Goal: Find contact information: Find contact information

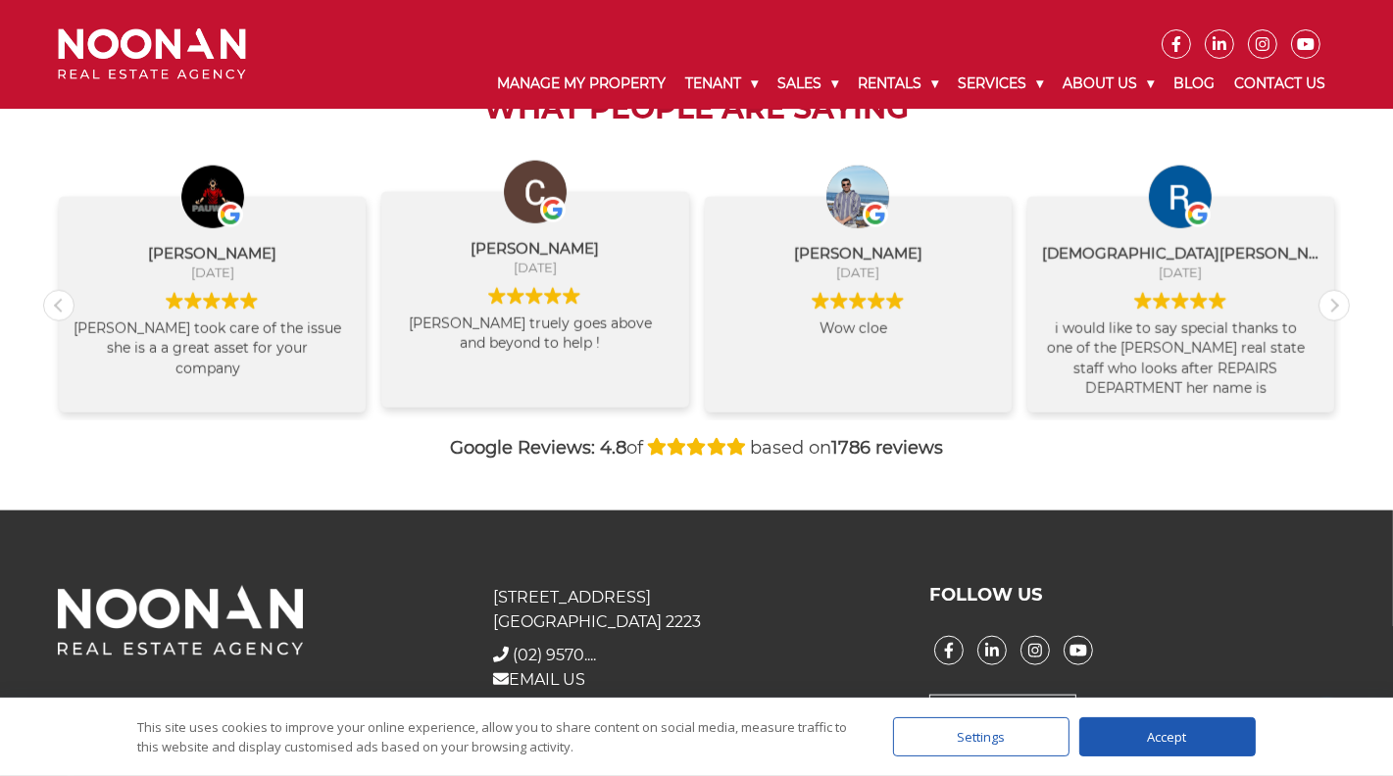
scroll to position [2141, 0]
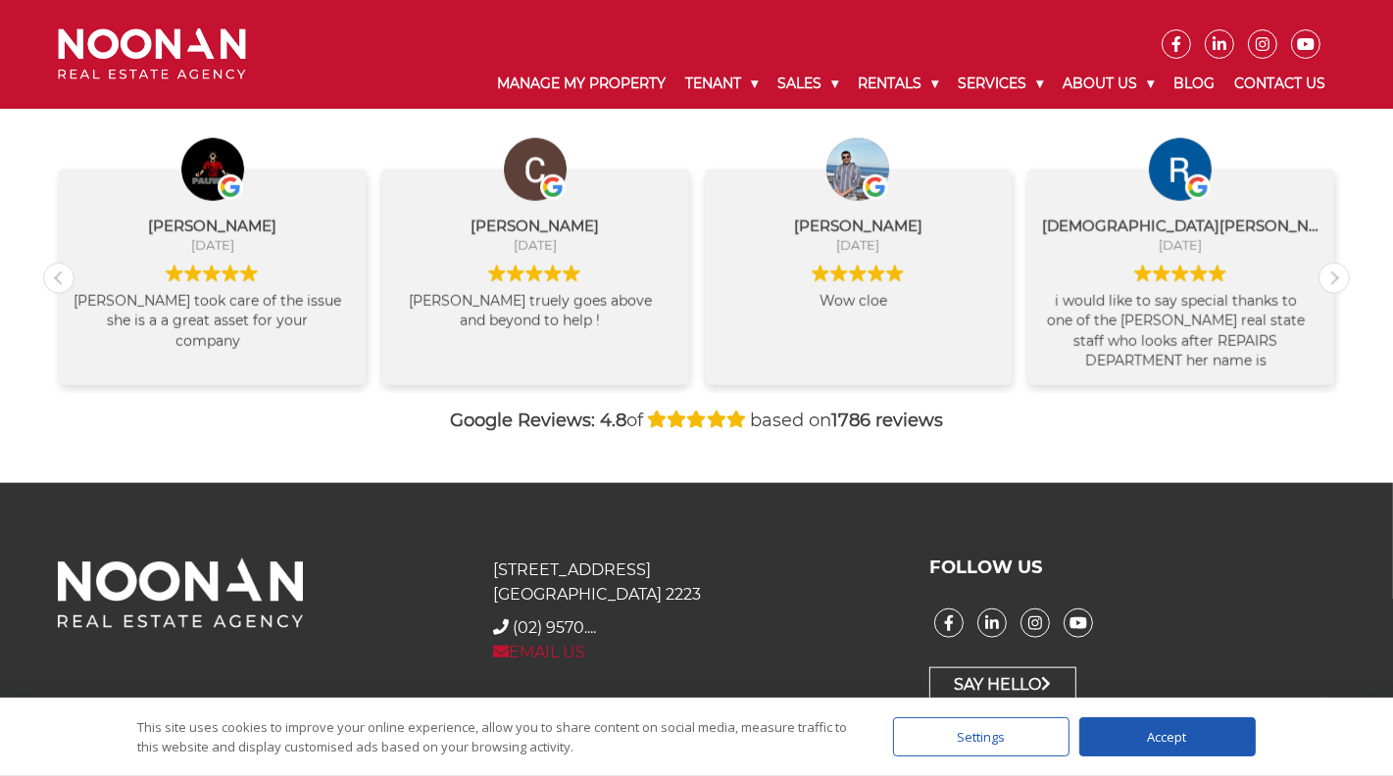
click at [554, 660] on link "EMAIL US" at bounding box center [539, 652] width 92 height 19
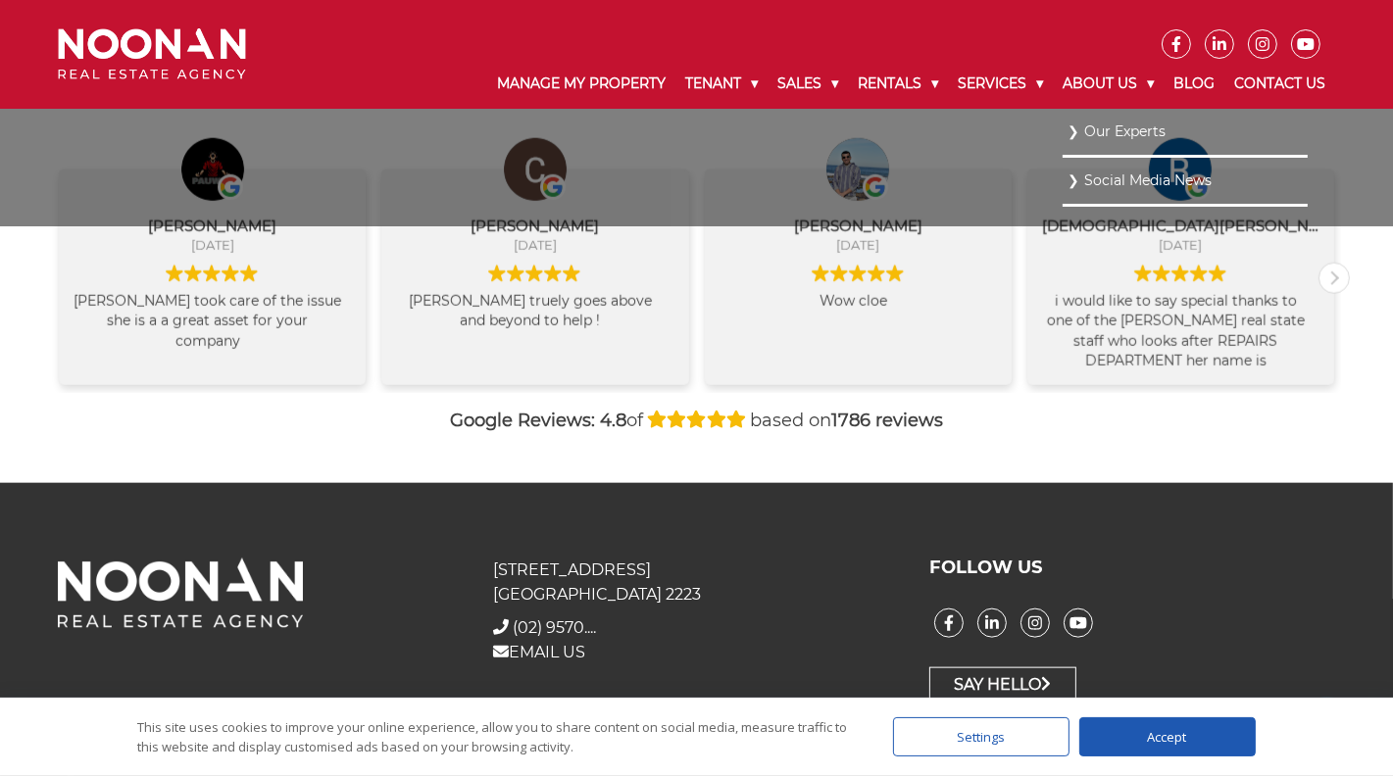
click at [1107, 132] on link "Our Experts" at bounding box center [1185, 132] width 235 height 26
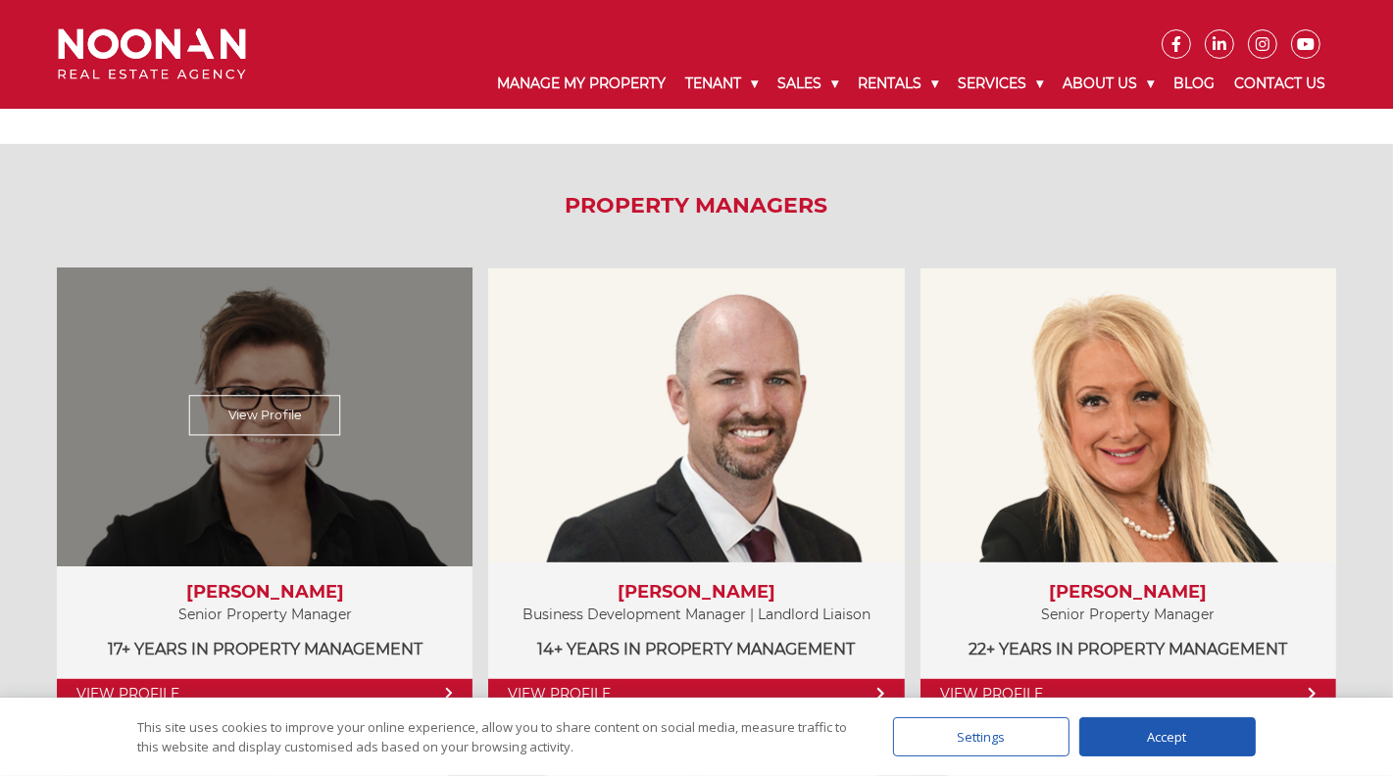
scroll to position [1078, 0]
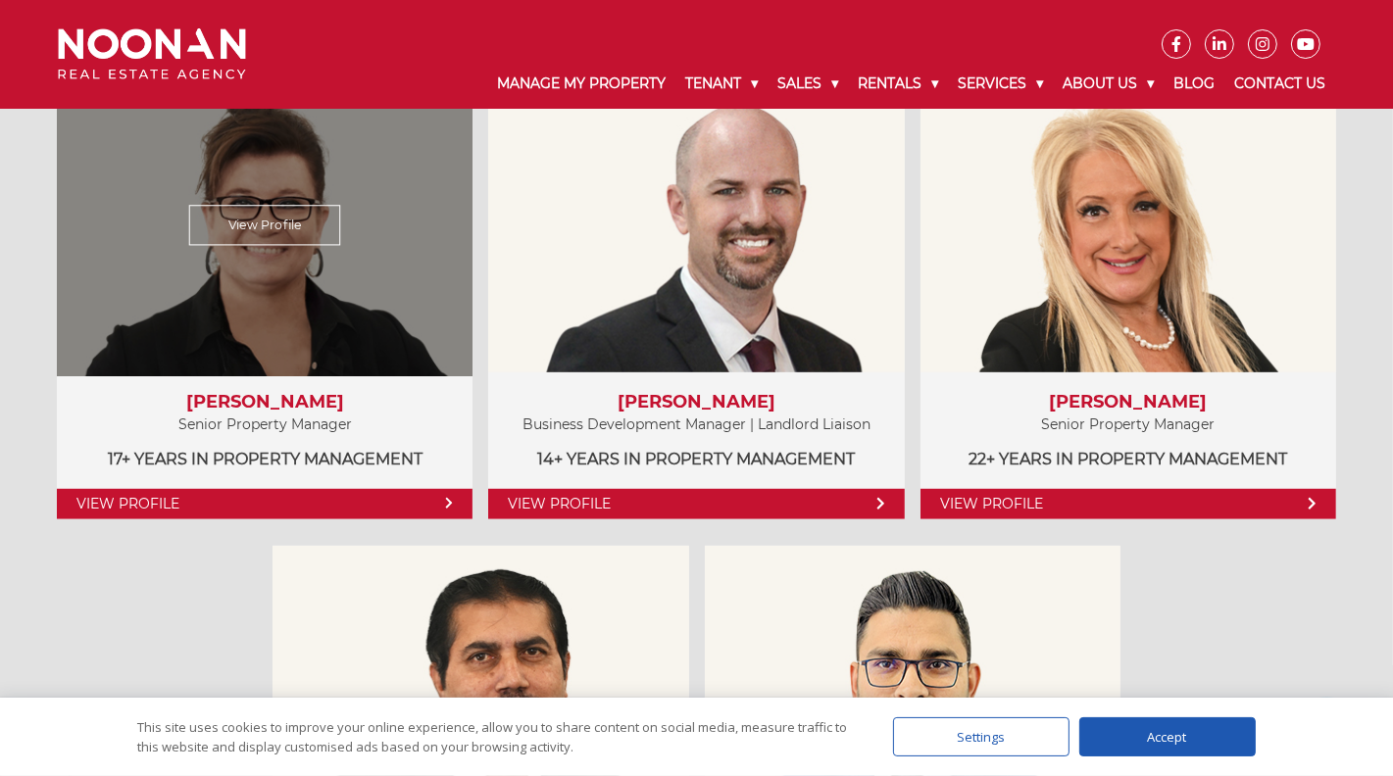
click at [119, 499] on link "View Profile" at bounding box center [265, 504] width 416 height 30
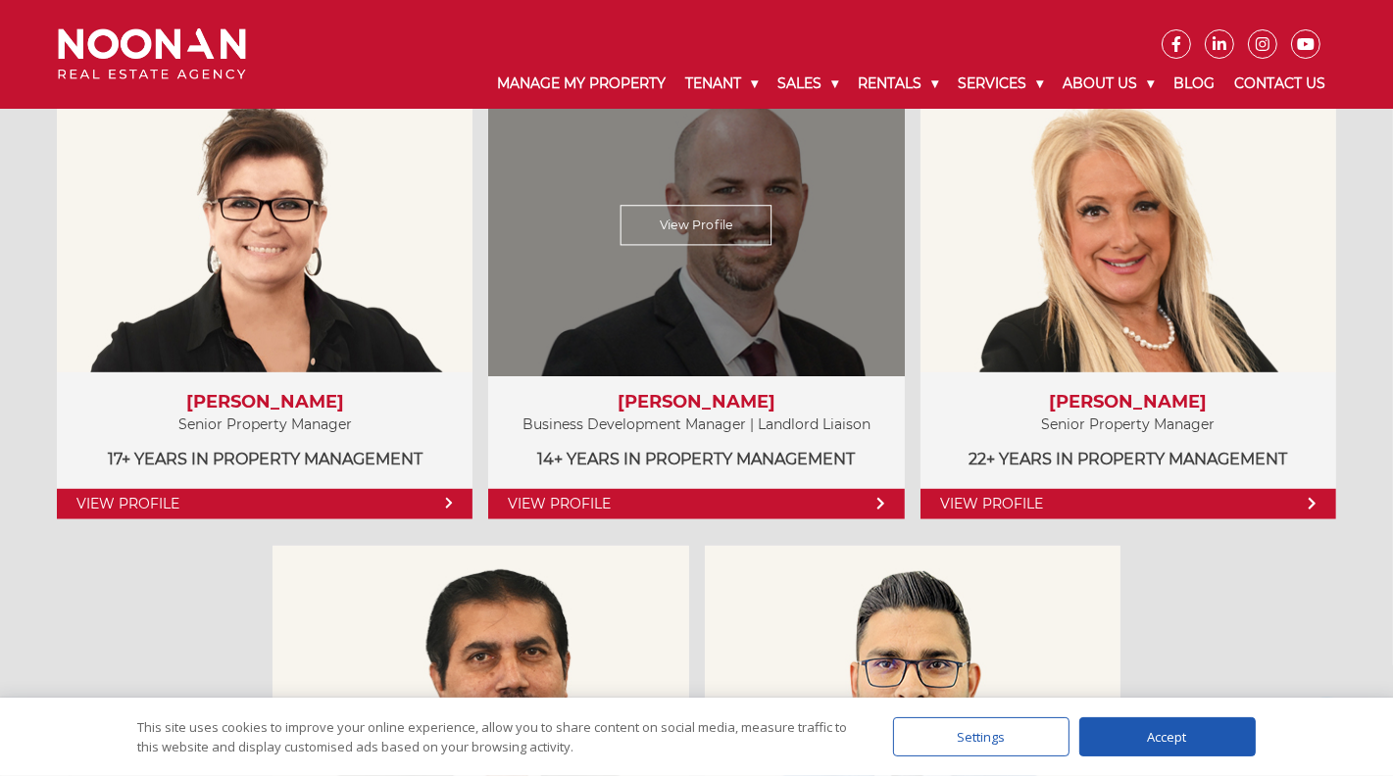
click at [590, 493] on link "View Profile" at bounding box center [696, 504] width 416 height 30
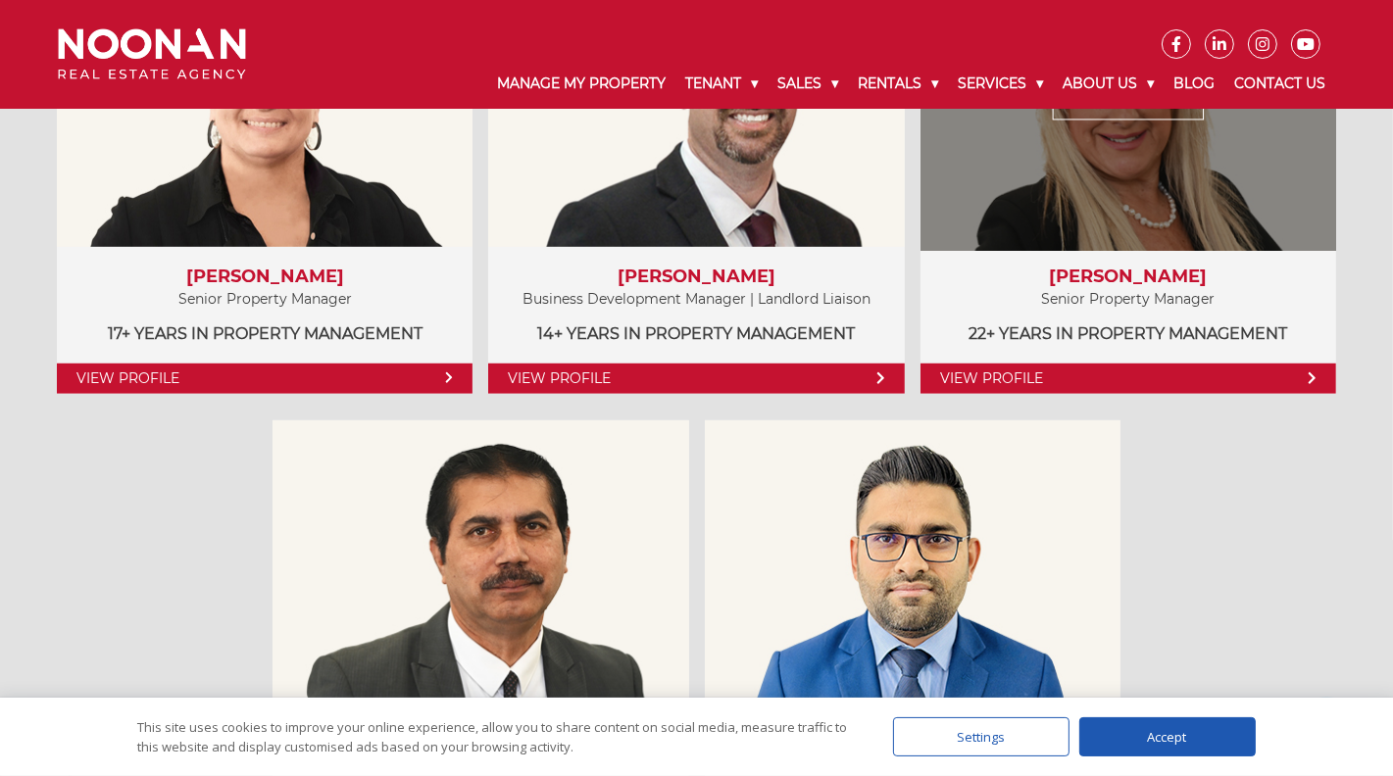
scroll to position [1177, 0]
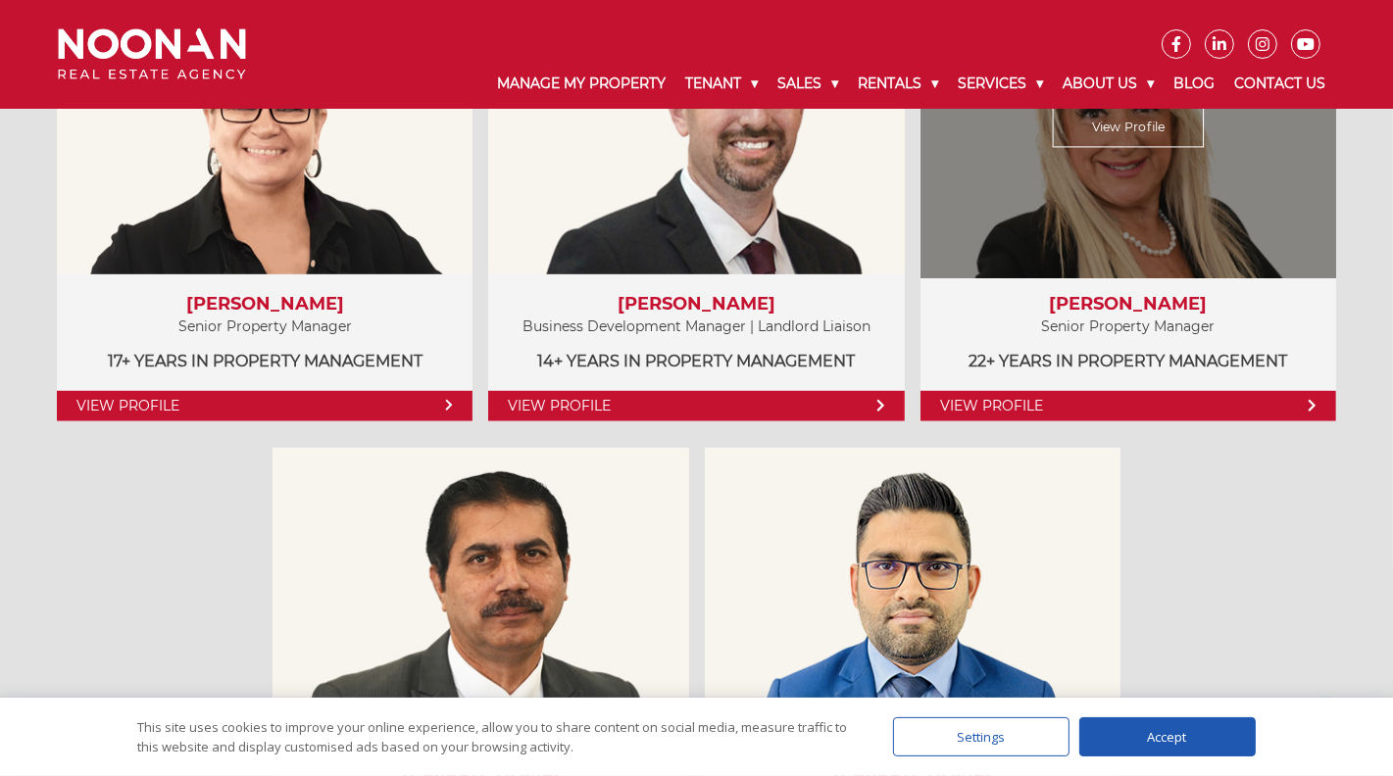
click at [1080, 192] on div "View Profile" at bounding box center [1128, 126] width 428 height 303
click at [1116, 147] on div "View Profile" at bounding box center [1128, 126] width 428 height 303
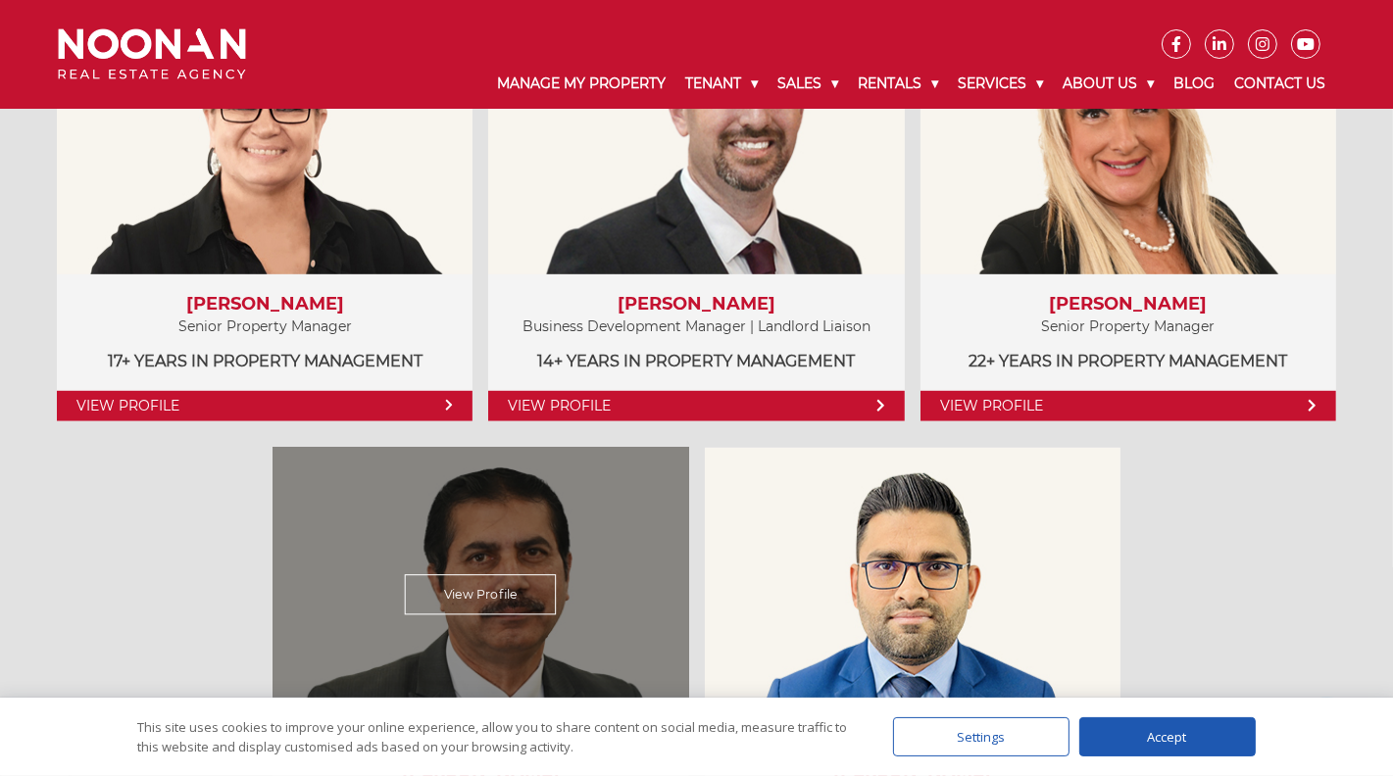
scroll to position [1471, 0]
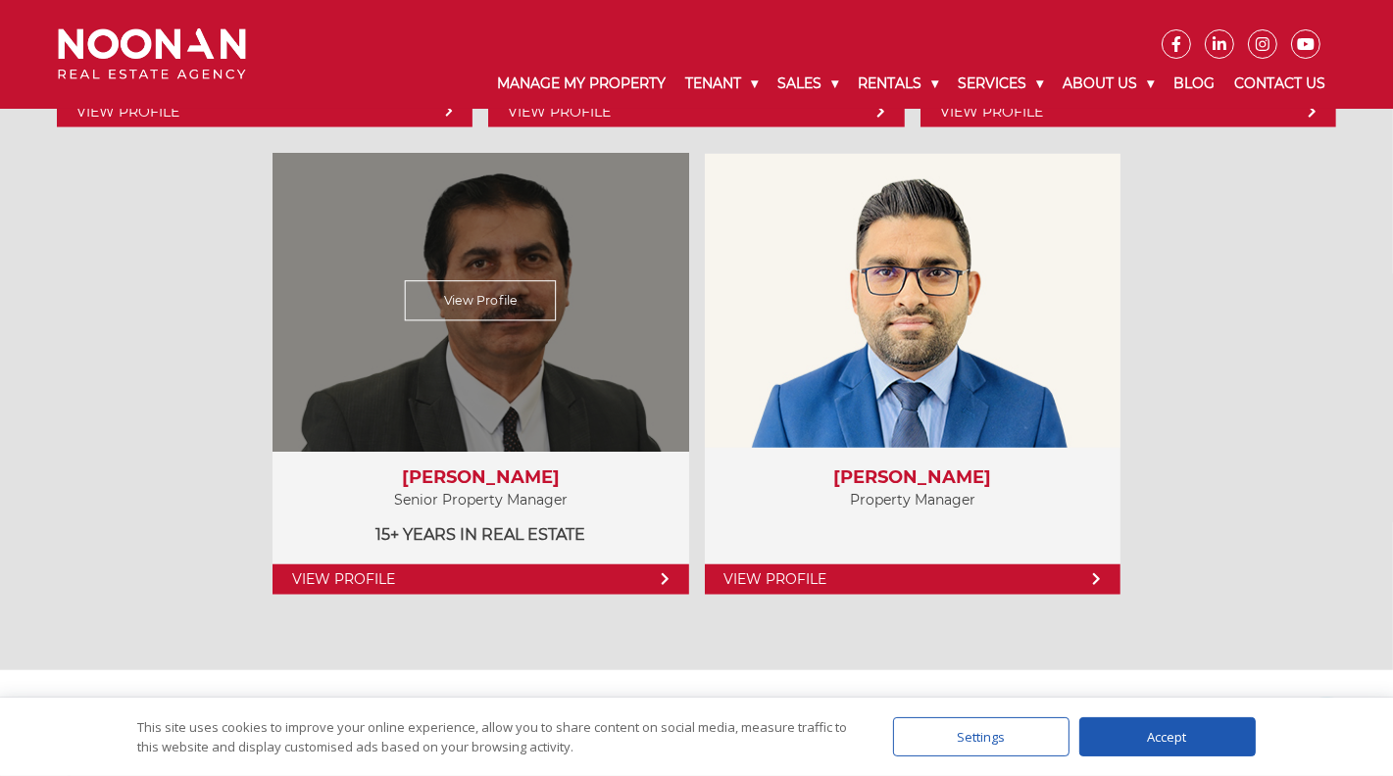
click at [536, 302] on link "View Profile" at bounding box center [481, 300] width 152 height 40
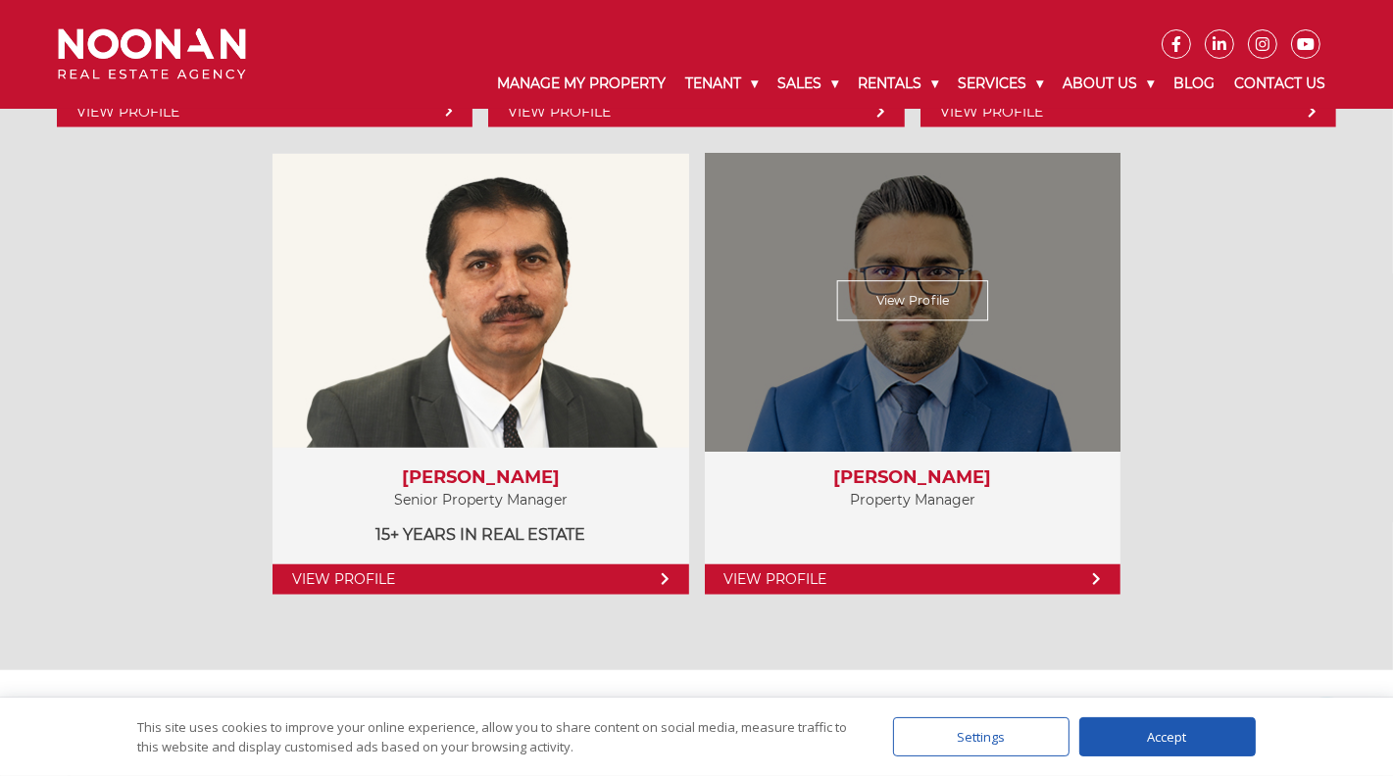
scroll to position [1177, 0]
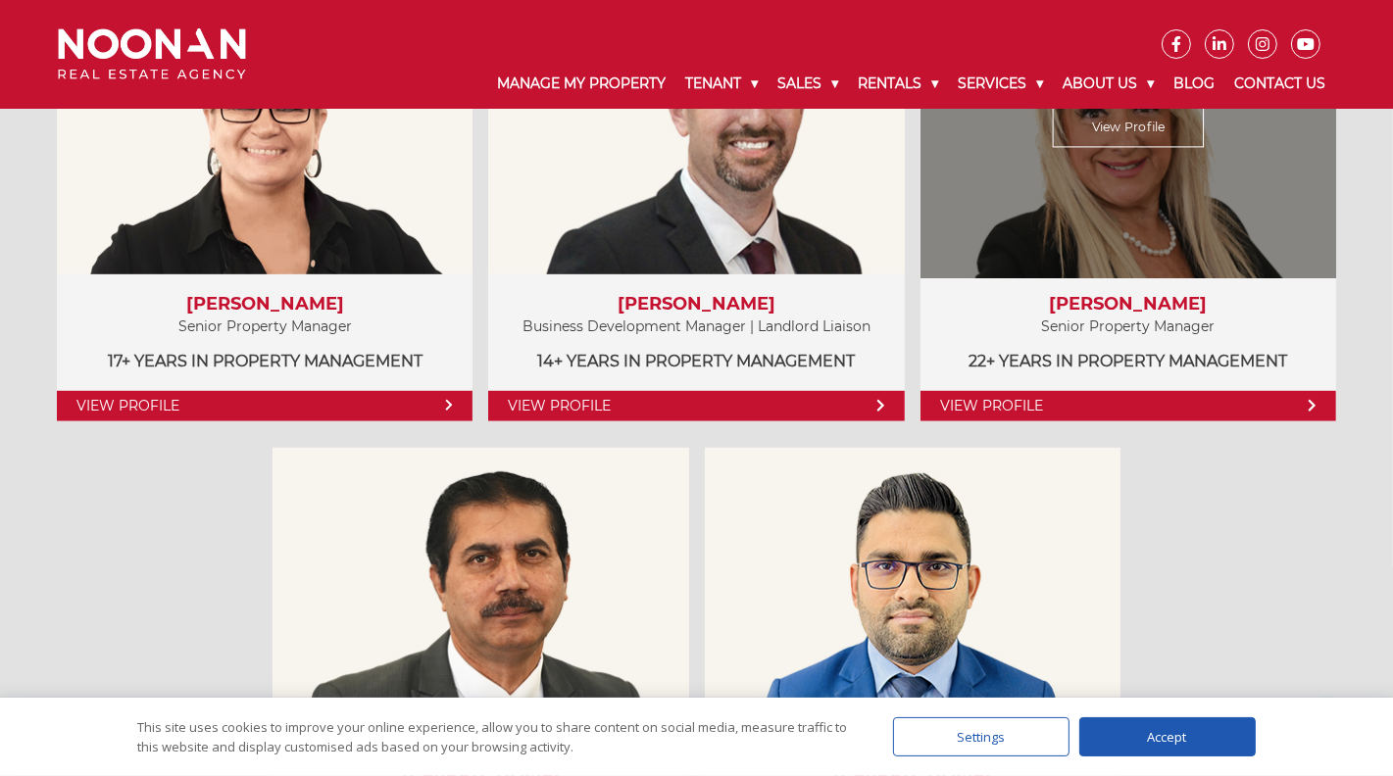
click at [1126, 128] on link "View Profile" at bounding box center [1129, 127] width 152 height 40
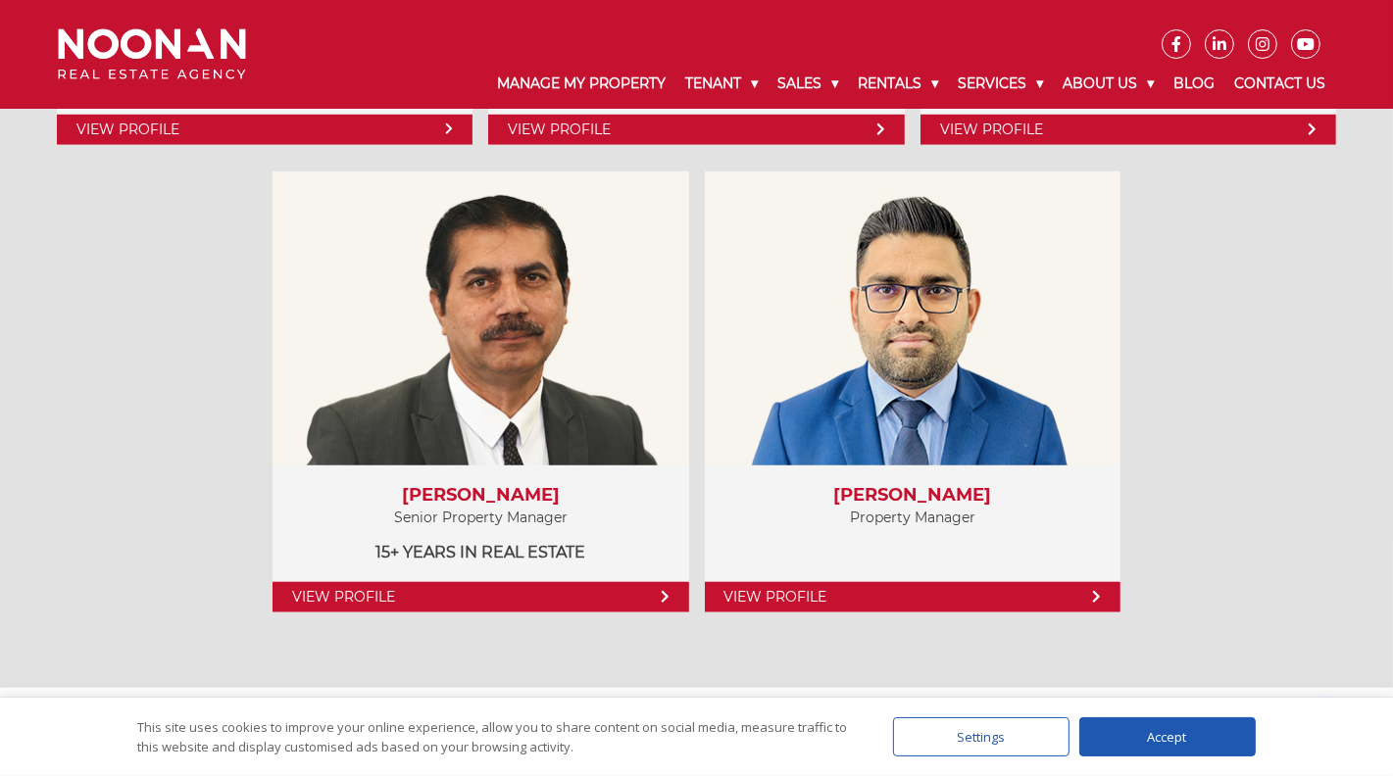
scroll to position [1569, 0]
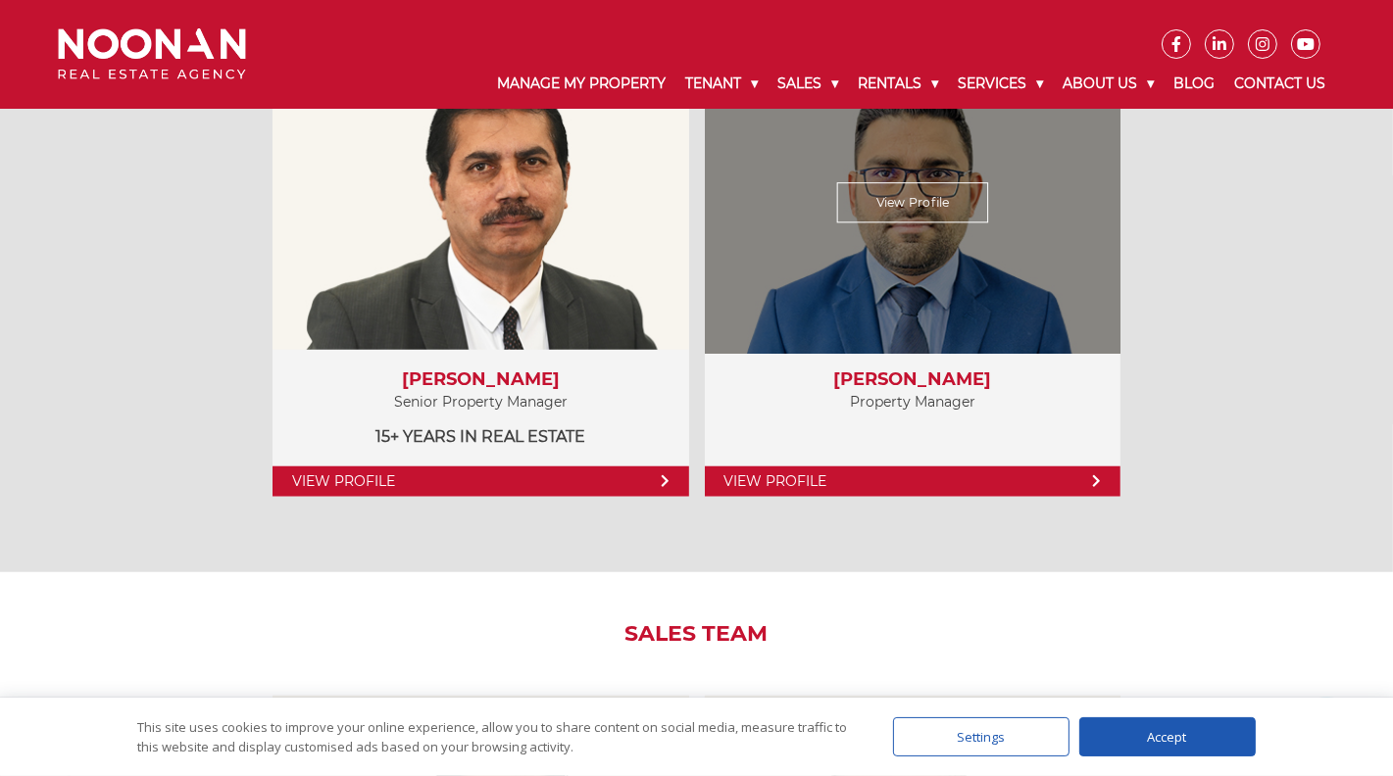
click at [803, 480] on link "View Profile" at bounding box center [913, 482] width 416 height 30
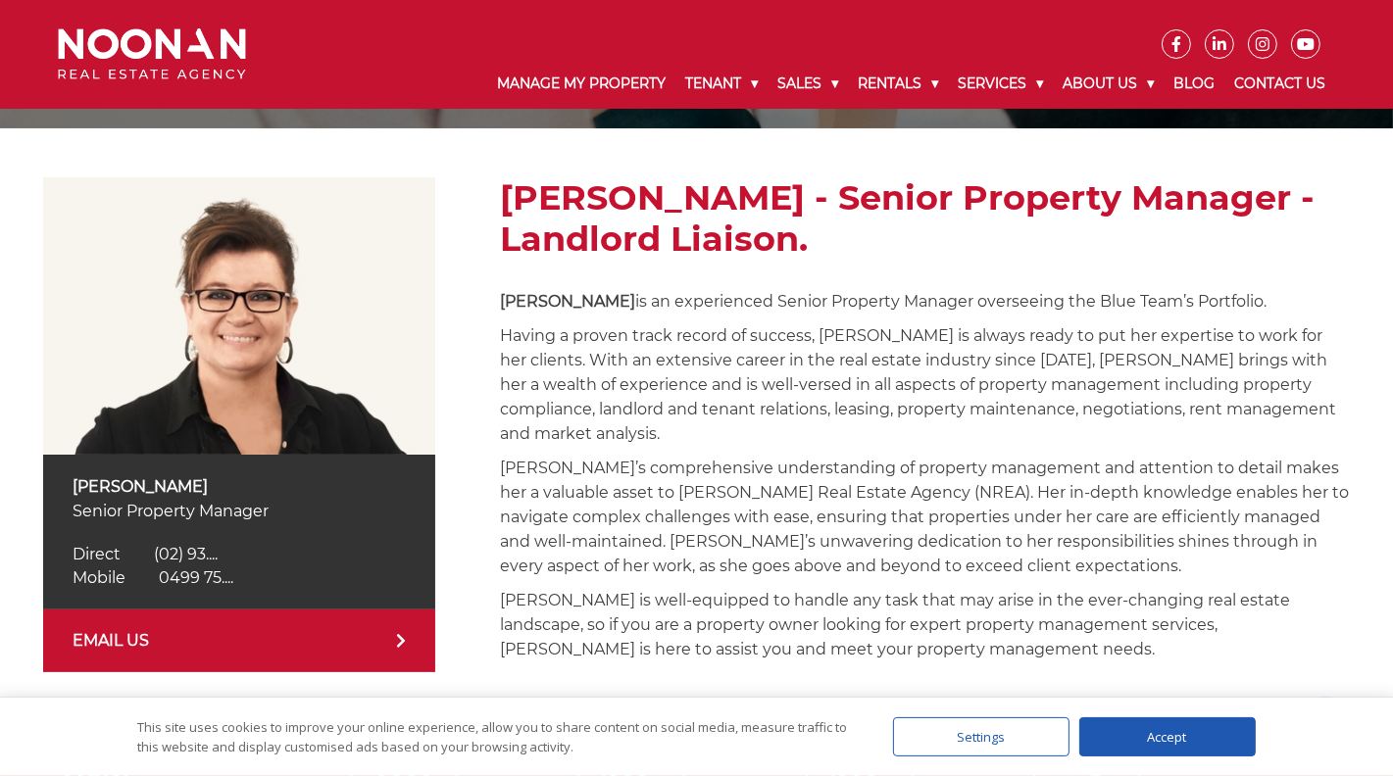
scroll to position [294, 0]
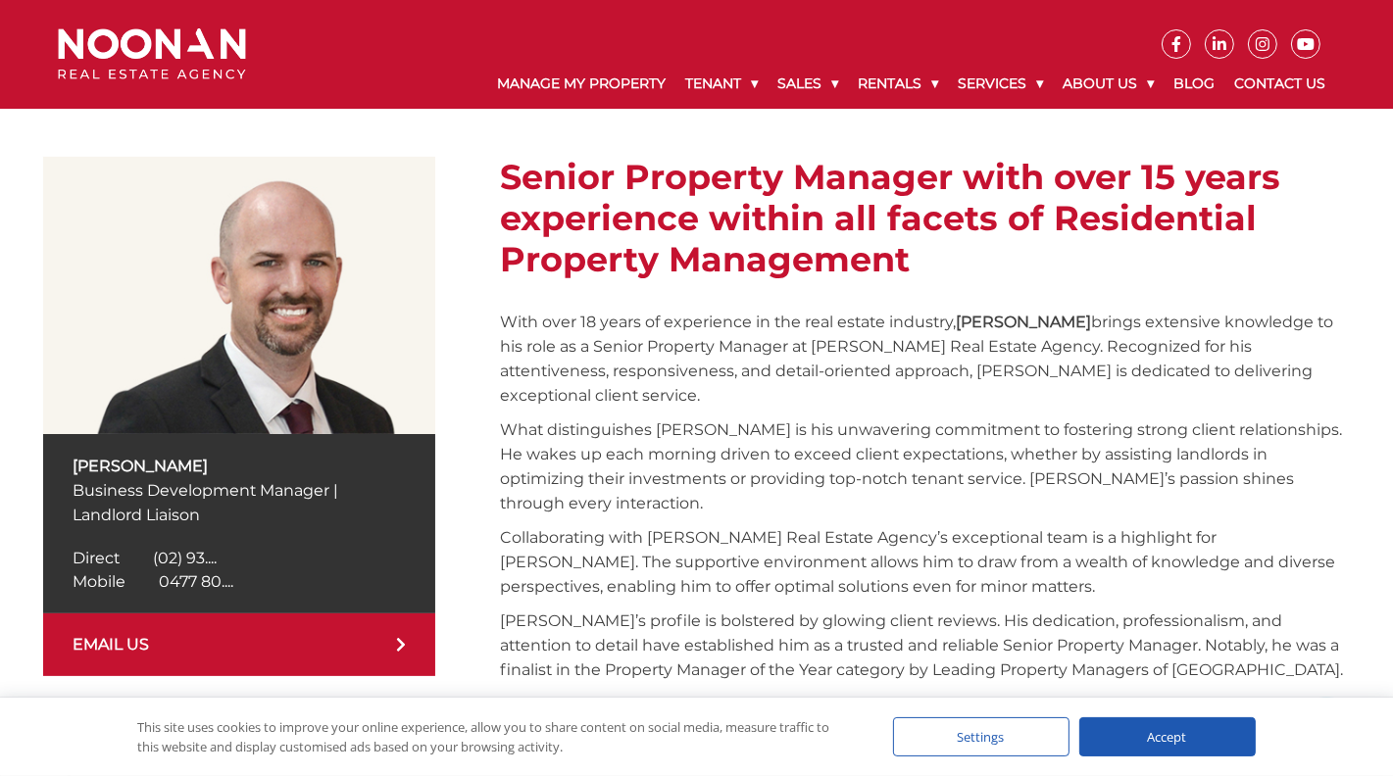
scroll to position [392, 0]
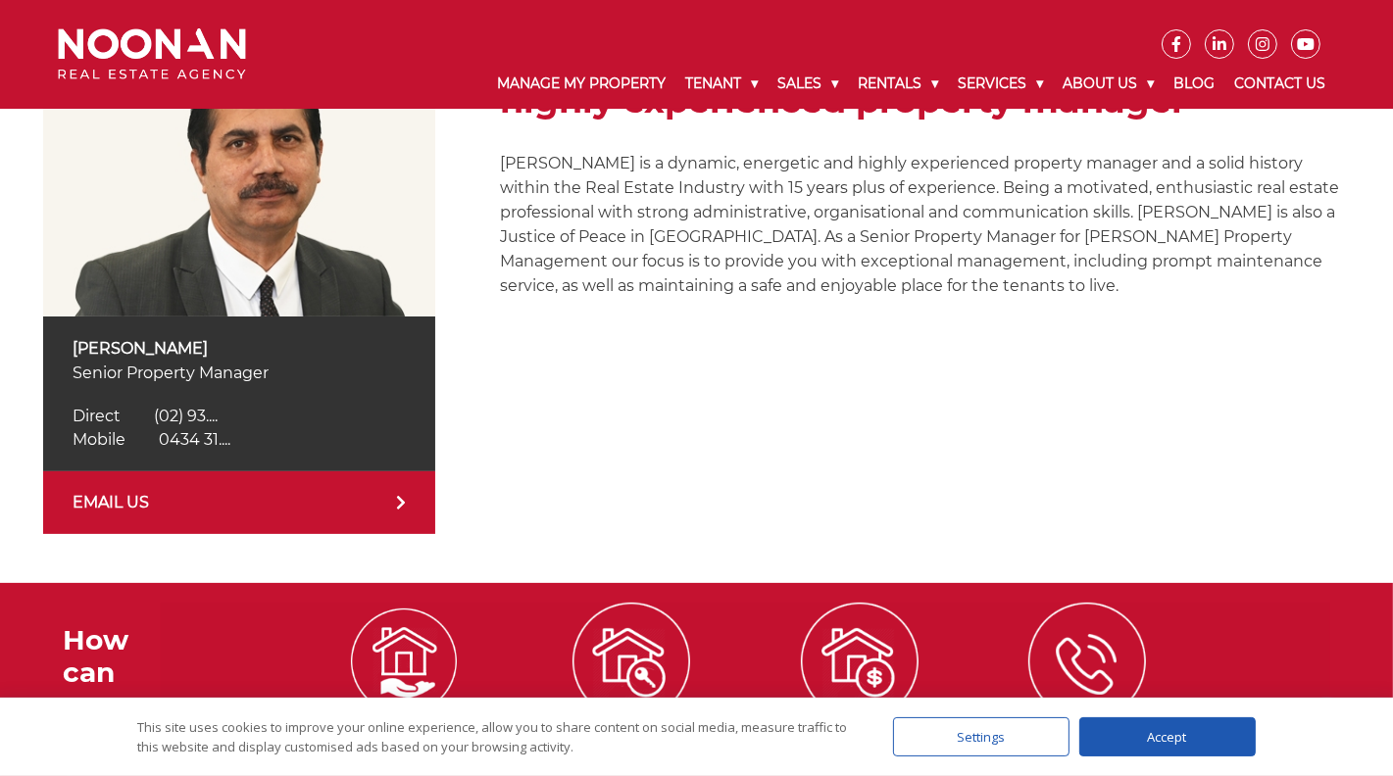
scroll to position [588, 0]
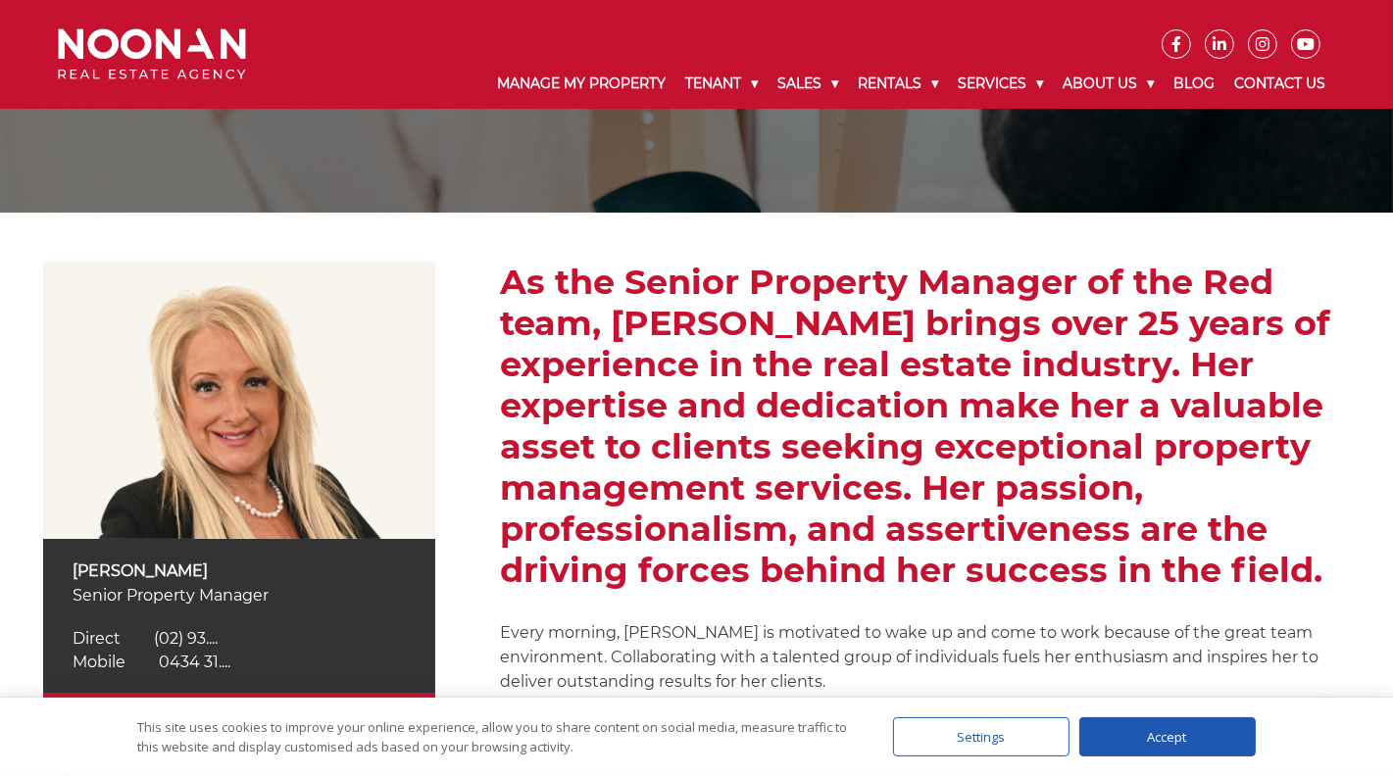
scroll to position [392, 0]
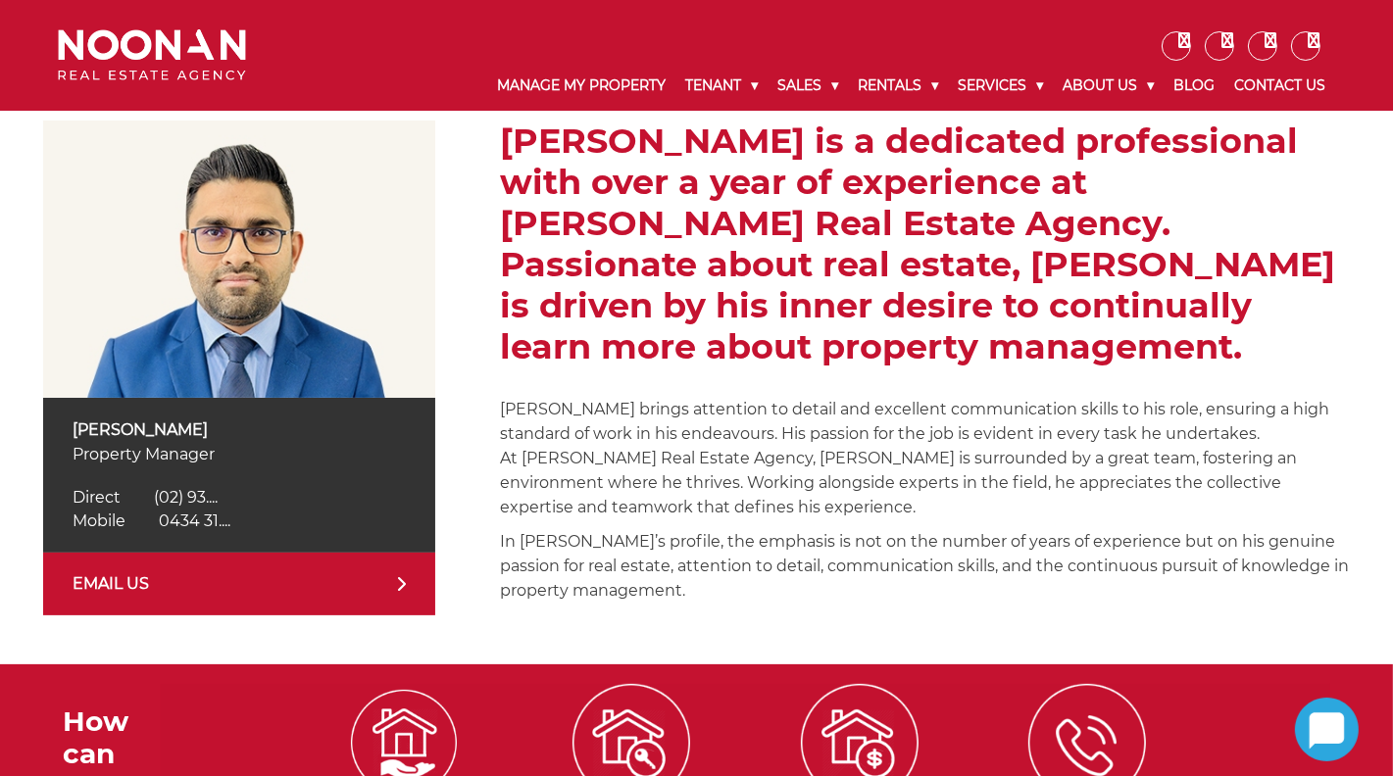
scroll to position [588, 0]
